Goal: Find contact information: Find contact information

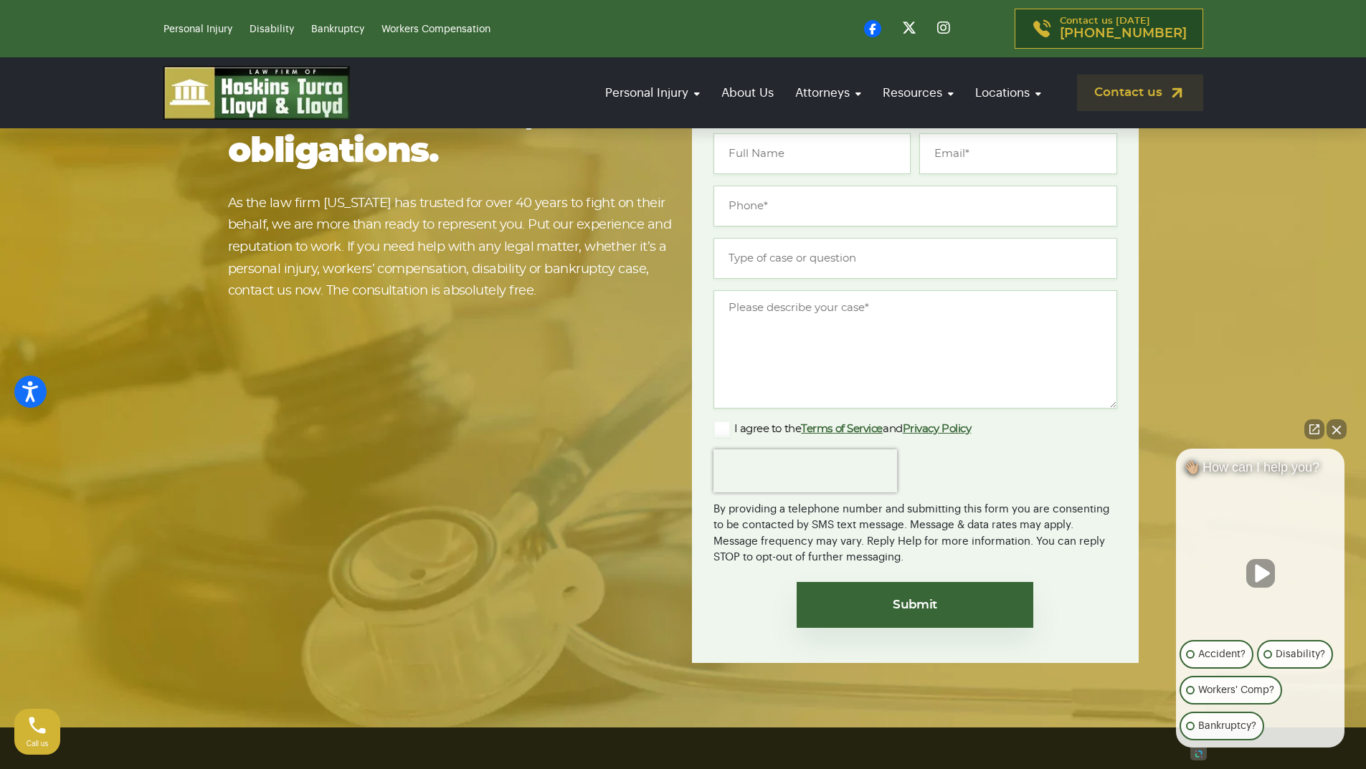
scroll to position [9358, 0]
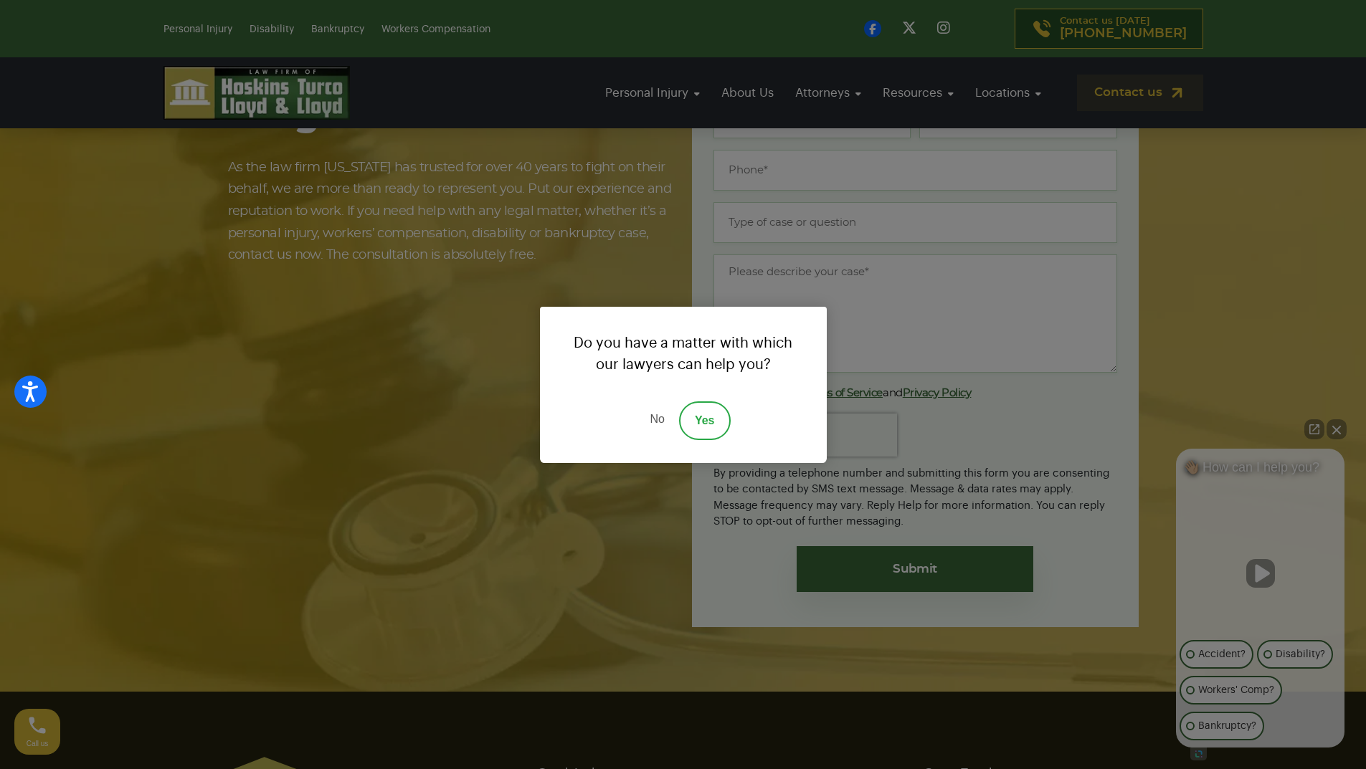
drag, startPoint x: 248, startPoint y: 621, endPoint x: 257, endPoint y: 613, distance: 11.7
click at [251, 620] on div "Do you have a matter with which our lawyers can help you? No Yes" at bounding box center [683, 384] width 1366 height 769
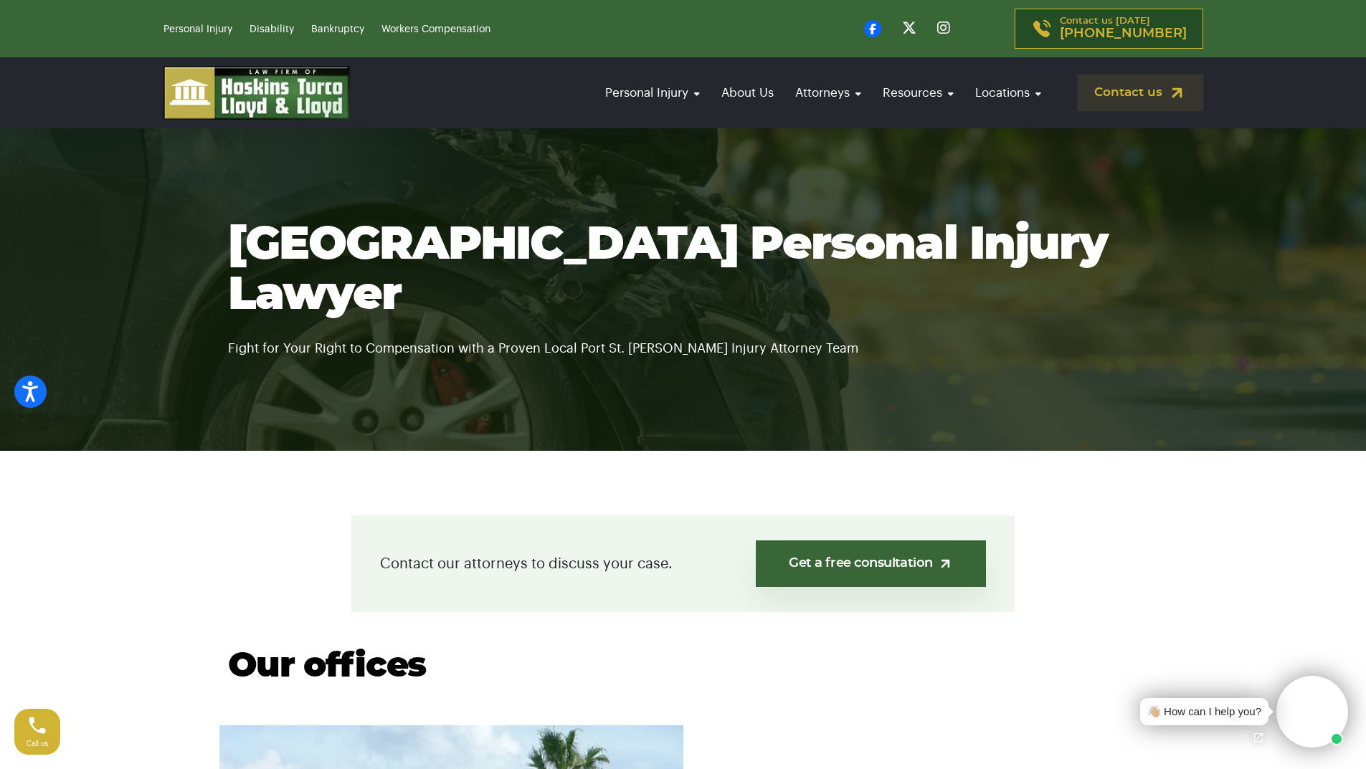
scroll to position [9350, 0]
